Goal: Task Accomplishment & Management: Use online tool/utility

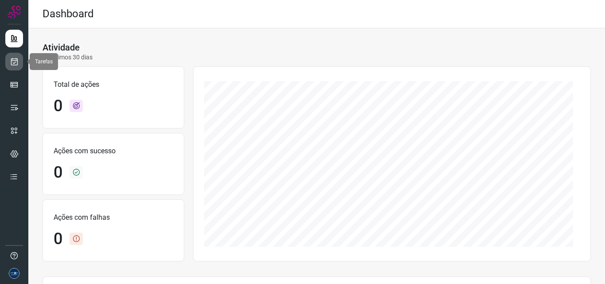
click at [13, 62] on icon at bounding box center [14, 61] width 9 height 9
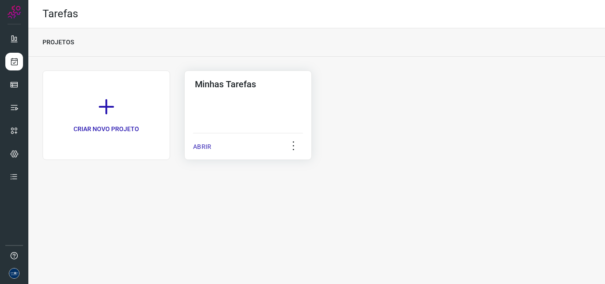
click at [192, 146] on div "Minhas Tarefas ABRIR" at bounding box center [248, 114] width 128 height 89
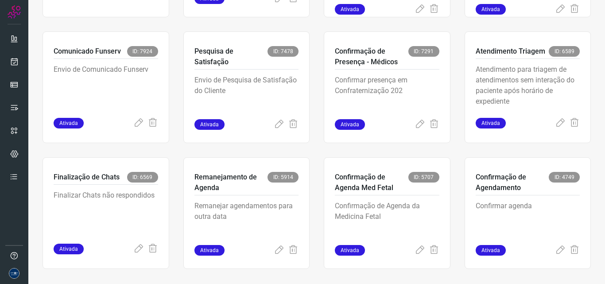
scroll to position [172, 0]
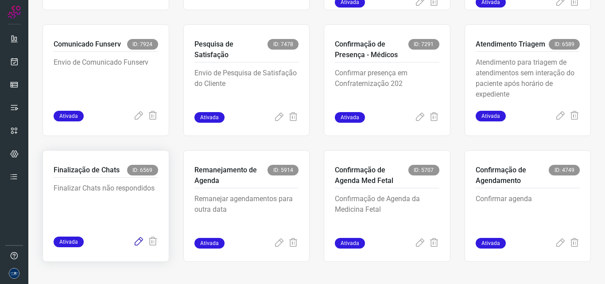
click at [134, 239] on icon at bounding box center [138, 242] width 11 height 11
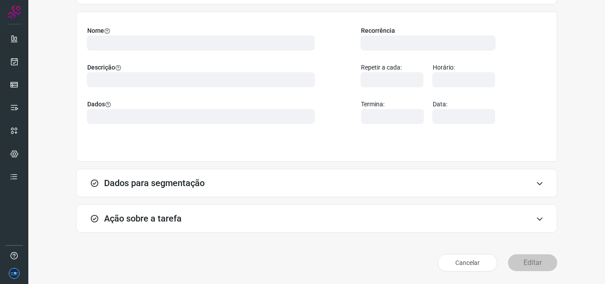
scroll to position [62, 0]
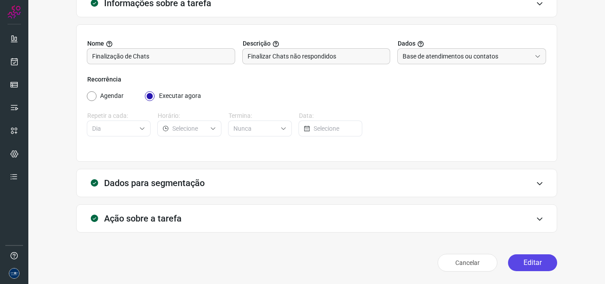
click at [529, 264] on button "Editar" at bounding box center [532, 262] width 49 height 17
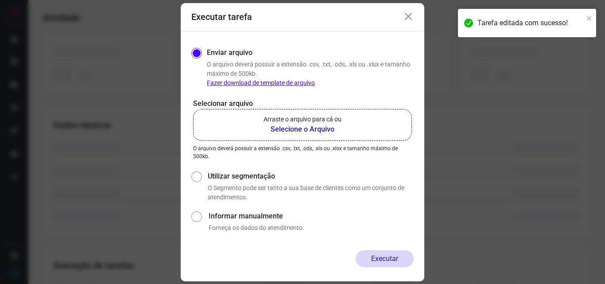
click at [198, 178] on input "Utilizar segmentação" at bounding box center [195, 185] width 9 height 33
radio input "true"
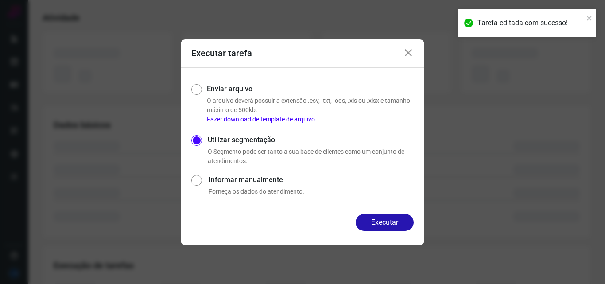
click at [386, 214] on div "Enviar arquivo O arquivo deverá possuir a extensão .csv, .txt, .ods, .xls ou .x…" at bounding box center [303, 141] width 244 height 146
click at [386, 219] on button "Executar" at bounding box center [385, 222] width 58 height 17
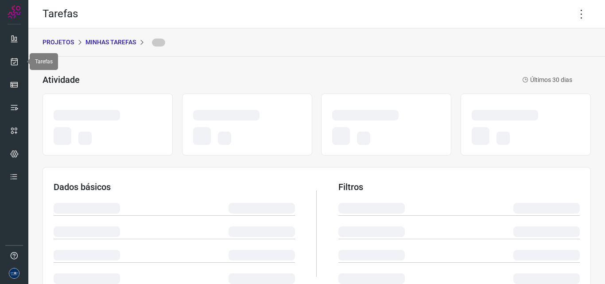
click at [0, 0] on div "Executar tarefa Enviar arquivo O arquivo deverá possuir a extensão .csv, .txt, …" at bounding box center [0, 0] width 0 height 0
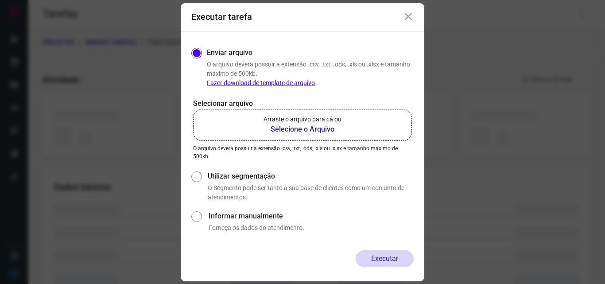
click at [411, 13] on icon at bounding box center [408, 17] width 11 height 11
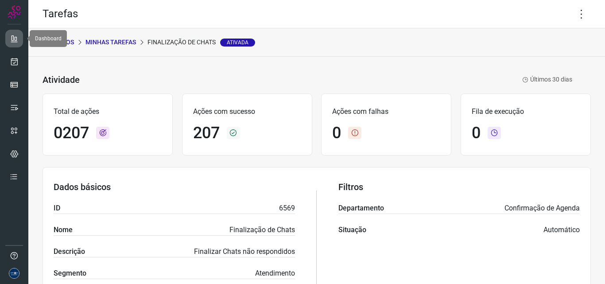
click at [19, 34] on link at bounding box center [14, 39] width 18 height 18
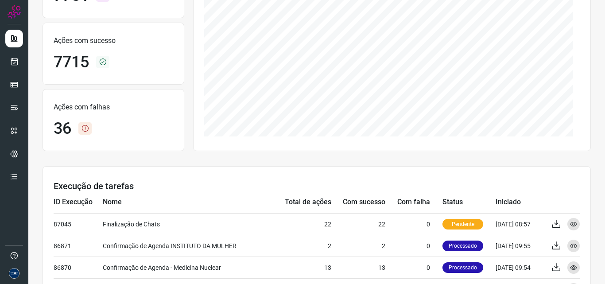
scroll to position [133, 0]
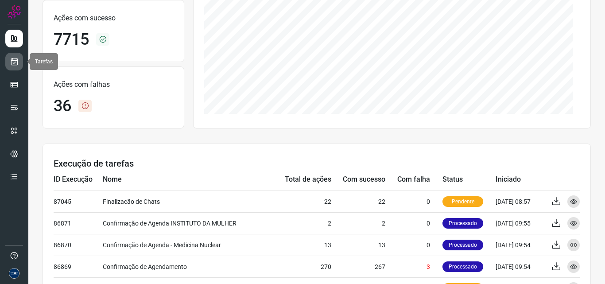
click at [13, 57] on icon at bounding box center [14, 61] width 9 height 9
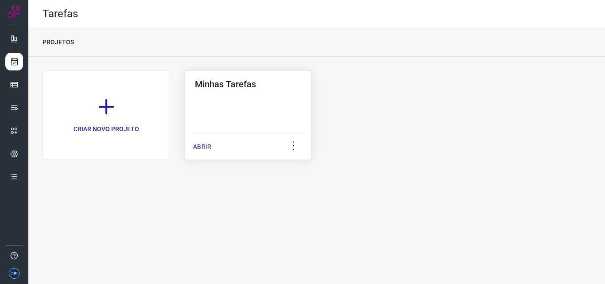
click at [200, 147] on p "ABRIR" at bounding box center [202, 146] width 18 height 9
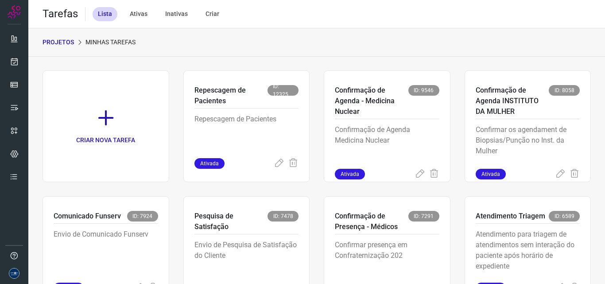
scroll to position [172, 0]
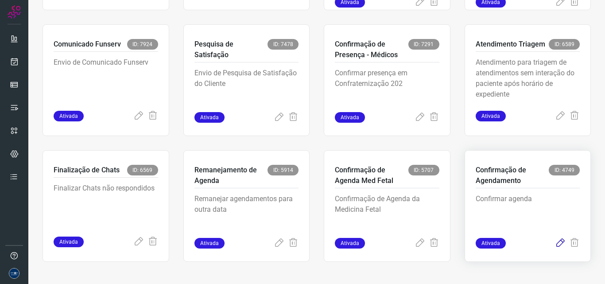
click at [555, 244] on icon at bounding box center [560, 243] width 11 height 11
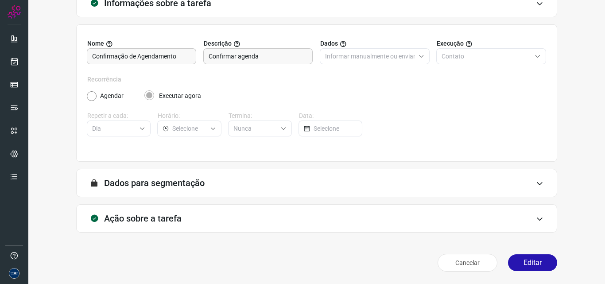
scroll to position [62, 0]
click at [519, 268] on button "Editar" at bounding box center [532, 262] width 49 height 17
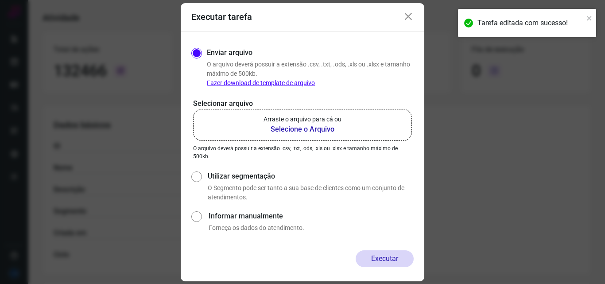
click at [296, 127] on b "Selecione o Arquivo" at bounding box center [303, 129] width 78 height 11
click at [0, 0] on input "Arraste o arquivo para cá ou Selecione o Arquivo" at bounding box center [0, 0] width 0 height 0
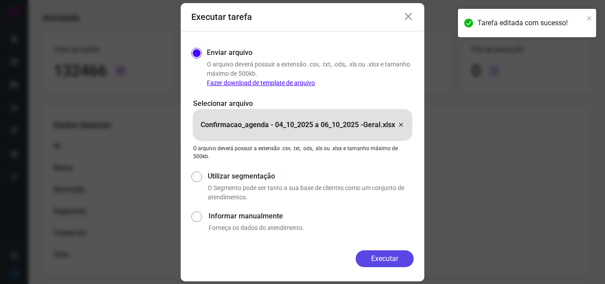
click at [389, 252] on button "Executar" at bounding box center [385, 258] width 58 height 17
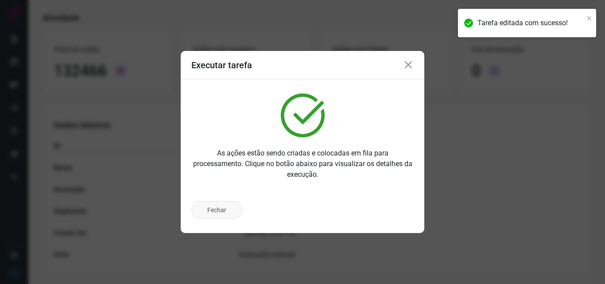
click at [214, 210] on button "Fechar" at bounding box center [216, 210] width 51 height 18
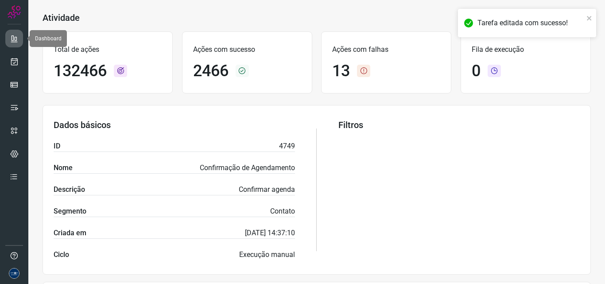
click at [12, 39] on icon at bounding box center [14, 38] width 9 height 9
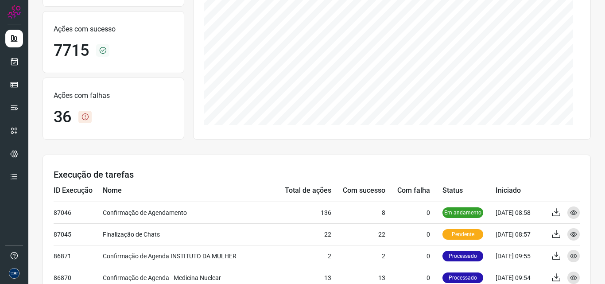
scroll to position [151, 0]
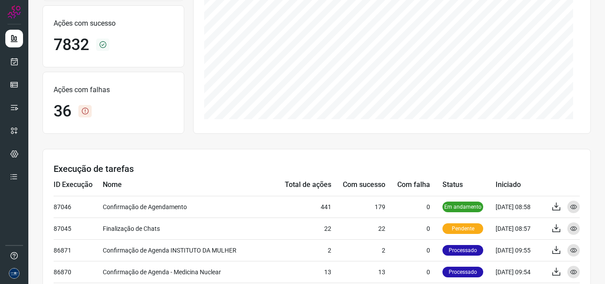
scroll to position [133, 0]
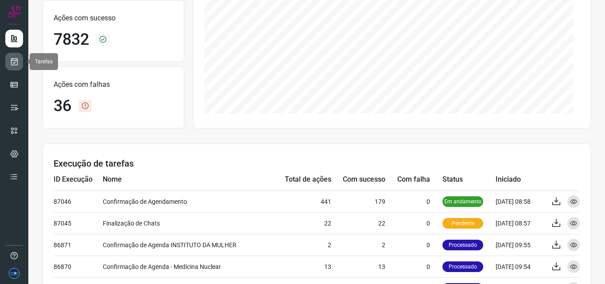
click at [13, 60] on icon at bounding box center [14, 61] width 9 height 9
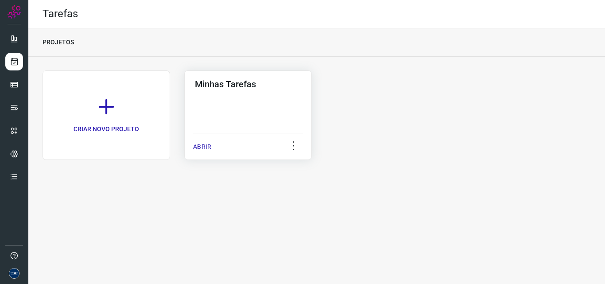
click at [201, 144] on p "ABRIR" at bounding box center [202, 146] width 18 height 9
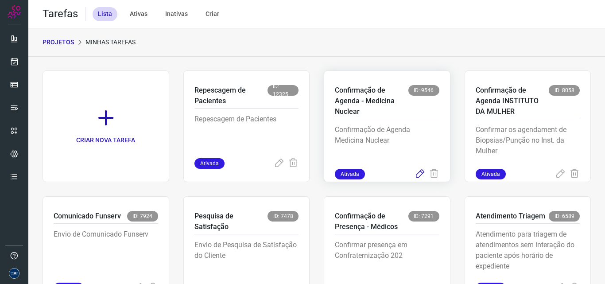
click at [418, 175] on icon at bounding box center [420, 174] width 11 height 11
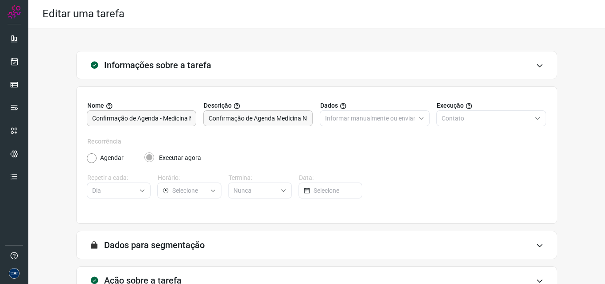
scroll to position [62, 0]
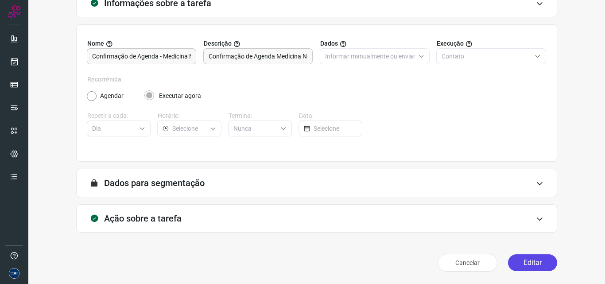
click at [529, 260] on button "Editar" at bounding box center [532, 262] width 49 height 17
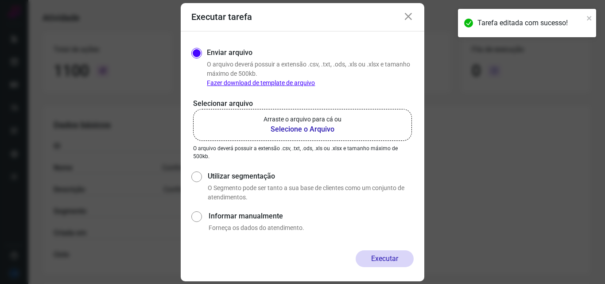
click at [284, 122] on p "Arraste o arquivo para cá ou" at bounding box center [303, 119] width 78 height 9
click at [0, 0] on input "Arraste o arquivo para cá ou Selecione o Arquivo" at bounding box center [0, 0] width 0 height 0
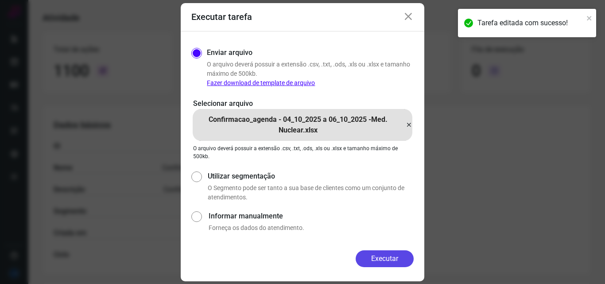
click at [377, 258] on button "Executar" at bounding box center [385, 258] width 58 height 17
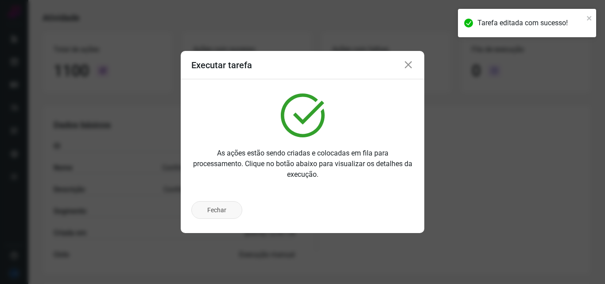
click at [218, 210] on button "Fechar" at bounding box center [216, 210] width 51 height 18
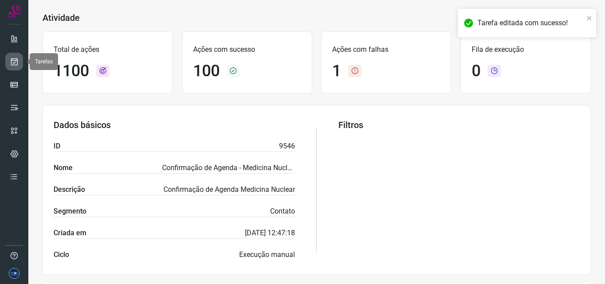
click at [13, 62] on icon at bounding box center [14, 61] width 9 height 9
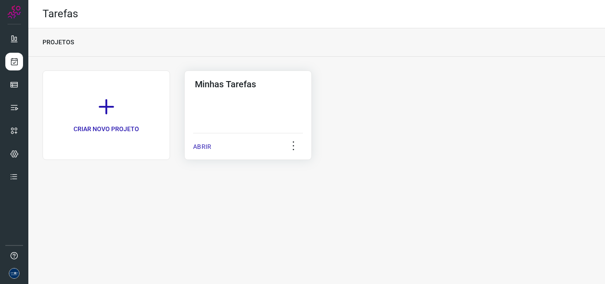
click at [200, 145] on p "ABRIR" at bounding box center [202, 146] width 18 height 9
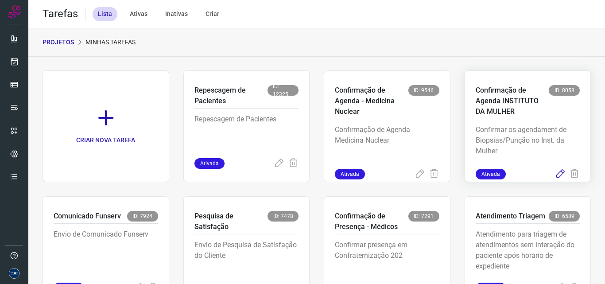
click at [555, 175] on icon at bounding box center [560, 174] width 11 height 11
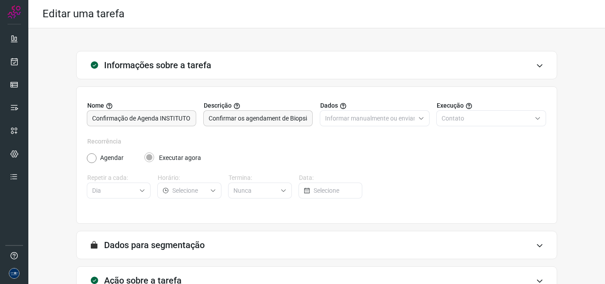
scroll to position [62, 0]
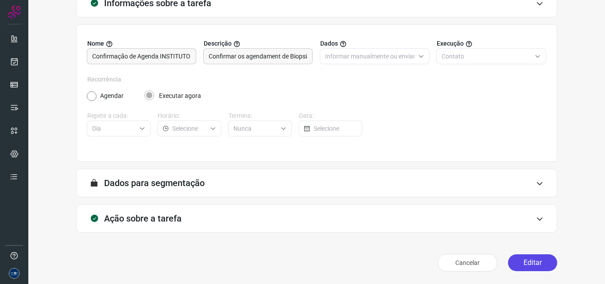
click at [529, 265] on button "Editar" at bounding box center [532, 262] width 49 height 17
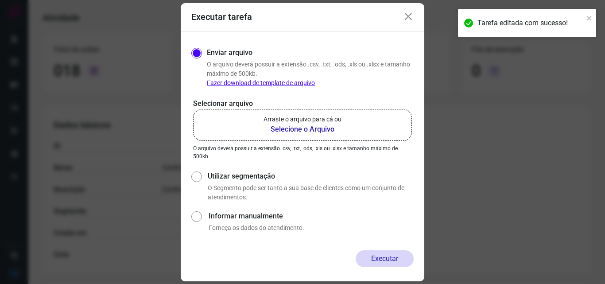
click at [294, 117] on p "Arraste o arquivo para cá ou" at bounding box center [303, 119] width 78 height 9
click at [0, 0] on input "Arraste o arquivo para cá ou Selecione o Arquivo" at bounding box center [0, 0] width 0 height 0
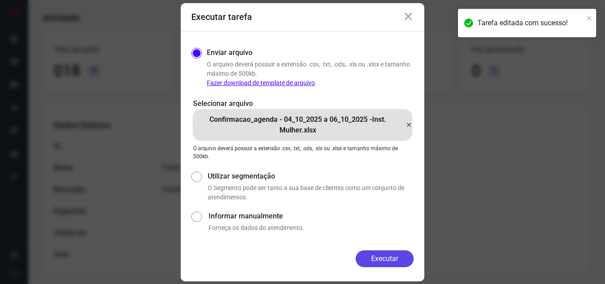
click at [385, 254] on button "Executar" at bounding box center [385, 258] width 58 height 17
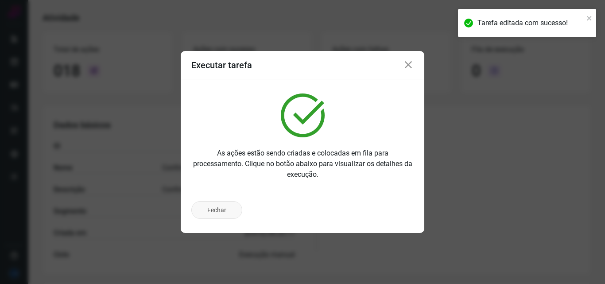
click at [224, 206] on button "Fechar" at bounding box center [216, 210] width 51 height 18
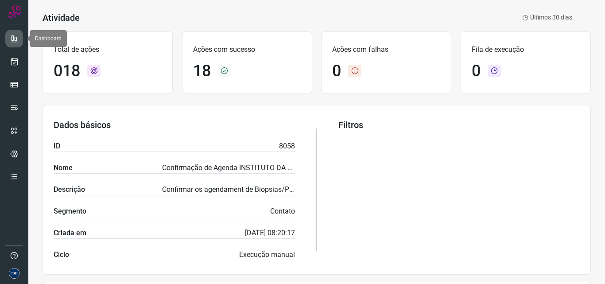
click at [11, 40] on icon at bounding box center [14, 38] width 9 height 9
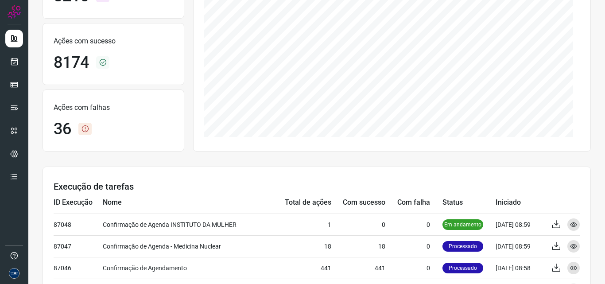
scroll to position [195, 0]
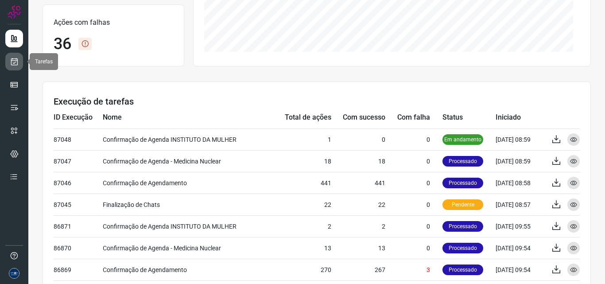
click at [18, 60] on icon at bounding box center [14, 61] width 9 height 9
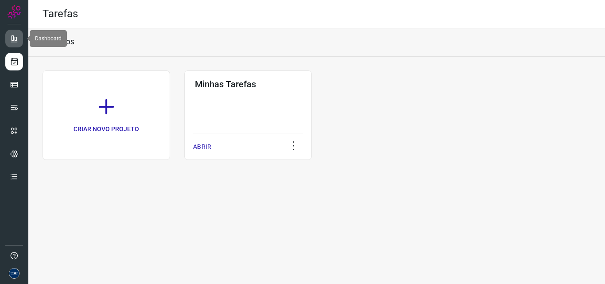
click at [14, 36] on icon at bounding box center [14, 38] width 9 height 9
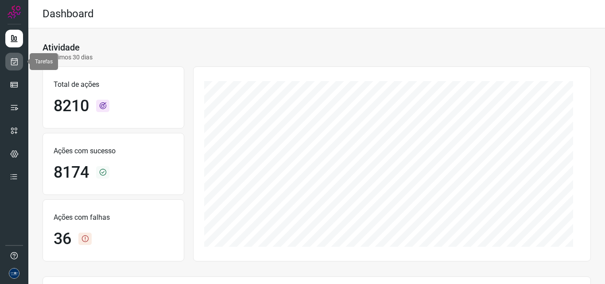
click at [12, 65] on icon at bounding box center [14, 61] width 9 height 9
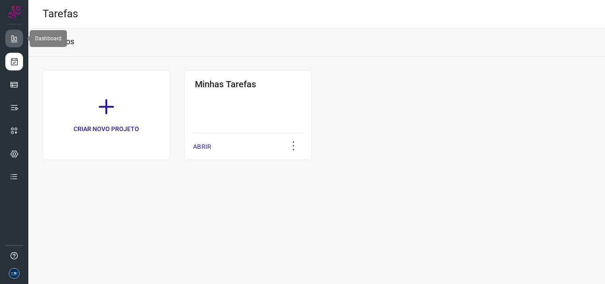
click at [9, 39] on link at bounding box center [14, 39] width 18 height 18
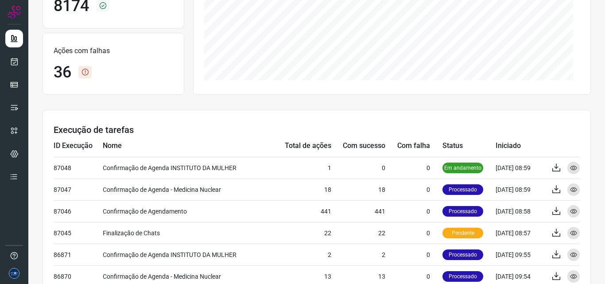
scroll to position [177, 0]
